Goal: Task Accomplishment & Management: Use online tool/utility

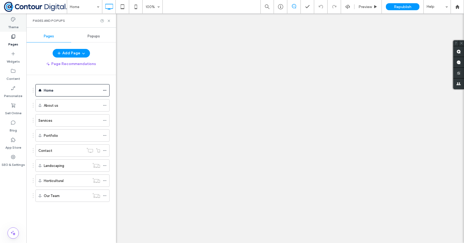
click at [9, 19] on div "Theme" at bounding box center [13, 23] width 26 height 17
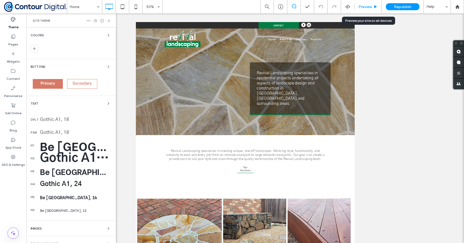
click at [372, 6] on span "Preview" at bounding box center [365, 7] width 13 height 5
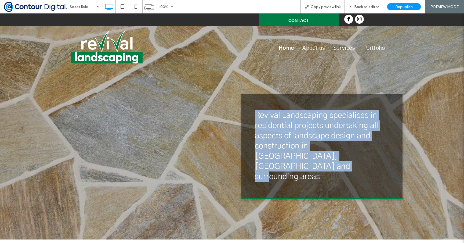
copy span "Revival Landscaping specialises in residential projects undertaking all aspects…"
drag, startPoint x: 254, startPoint y: 115, endPoint x: 280, endPoint y: 167, distance: 57.9
click at [280, 167] on div "Revival Landscaping specialises in residential projects undertaking all aspects…" at bounding box center [322, 146] width 161 height 105
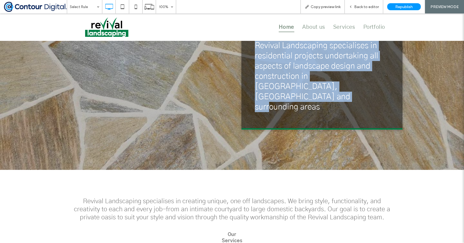
scroll to position [58, 0]
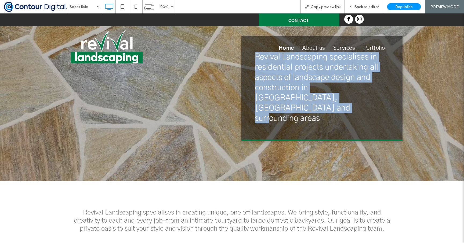
click at [267, 76] on span "Revival Landscaping specialises in residential projects undertaking all aspects…" at bounding box center [316, 87] width 123 height 69
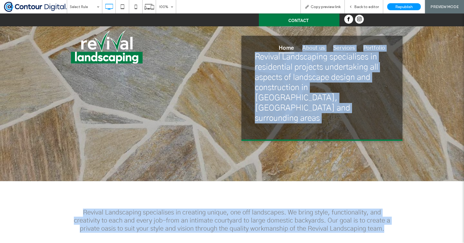
copy div "About us Services Portfolio Click To Paste Header Click To Paste Revival Landsc…"
drag, startPoint x: 257, startPoint y: 56, endPoint x: 389, endPoint y: 218, distance: 208.8
